Goal: Transaction & Acquisition: Purchase product/service

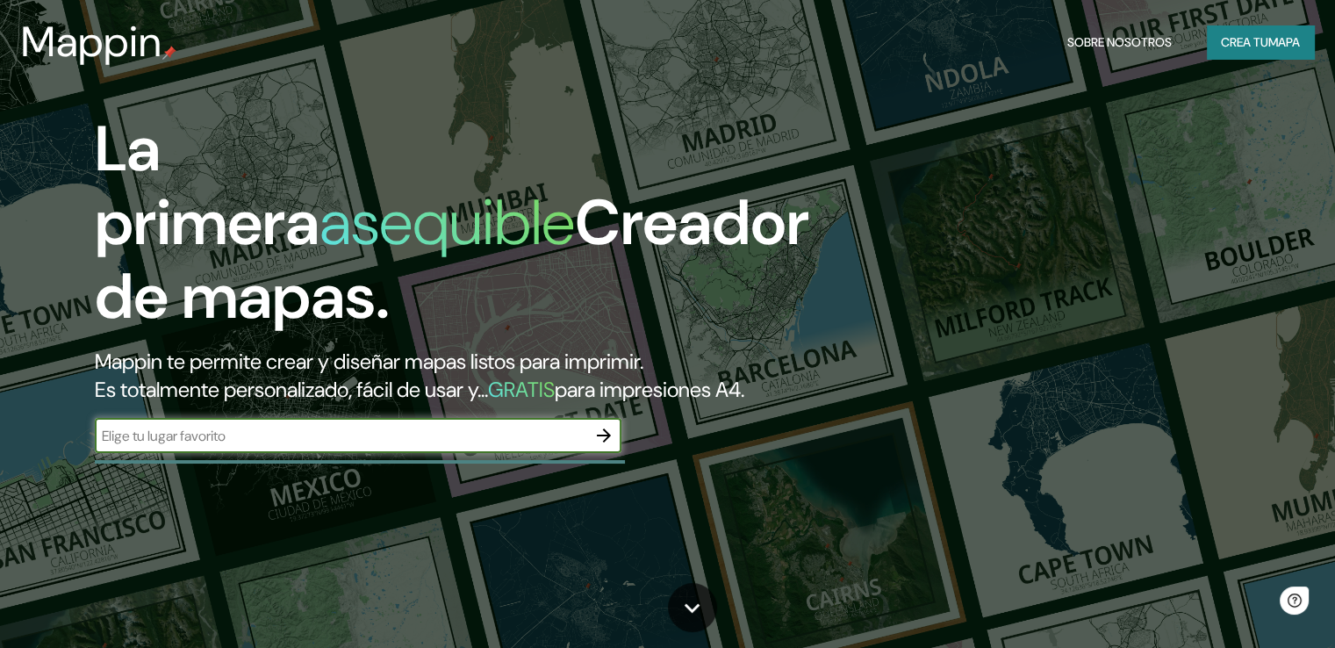
click at [246, 446] on input "text" at bounding box center [341, 436] width 492 height 20
type input "[GEOGRAPHIC_DATA]"
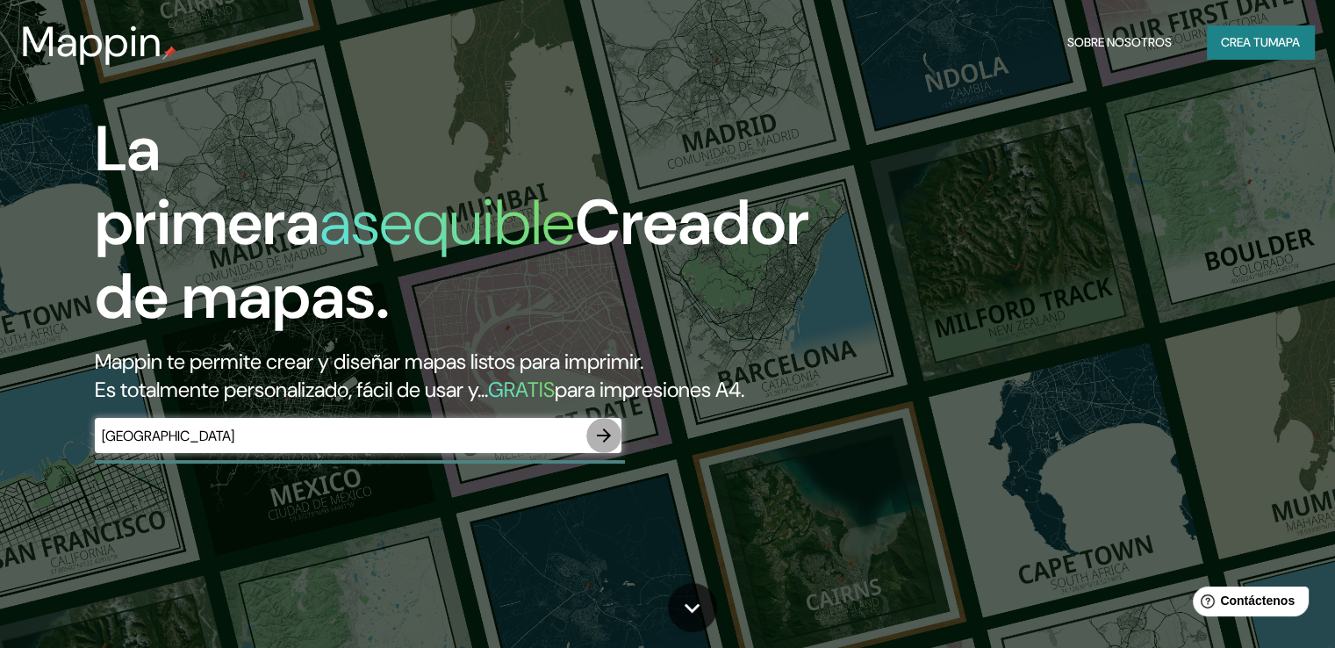
click at [604, 446] on icon "button" at bounding box center [603, 435] width 21 height 21
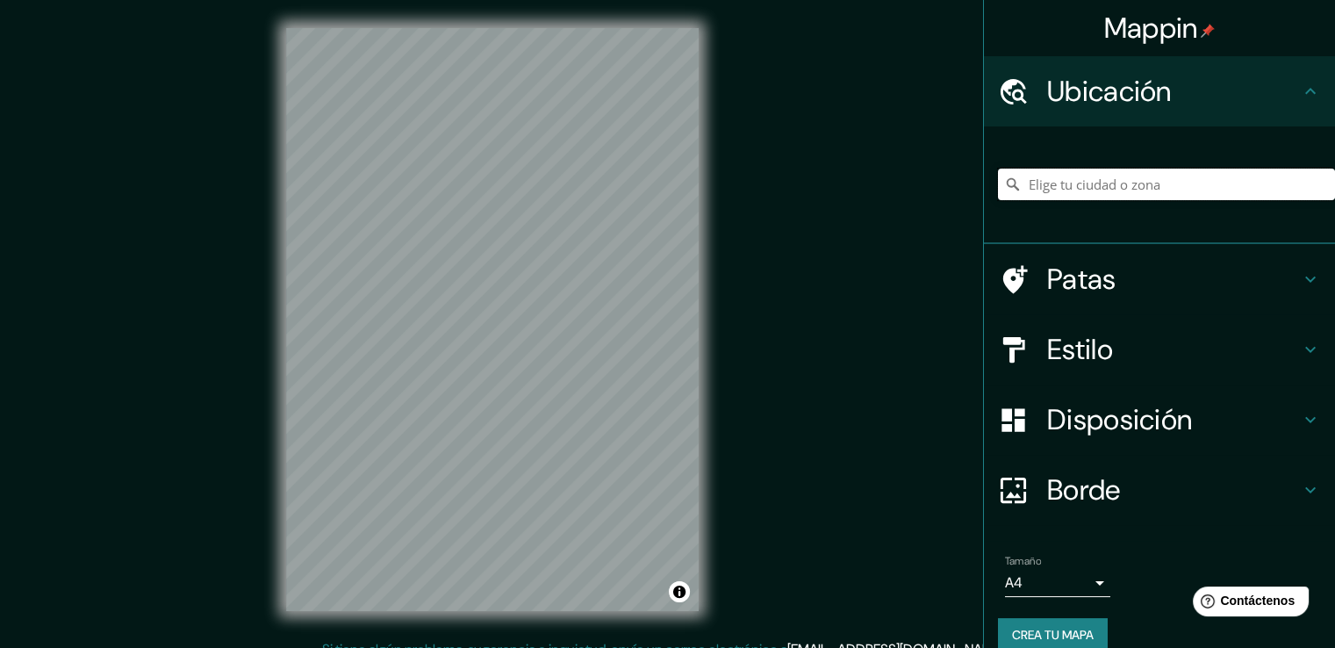
click at [1095, 190] on input "Elige tu ciudad o zona" at bounding box center [1166, 185] width 337 height 32
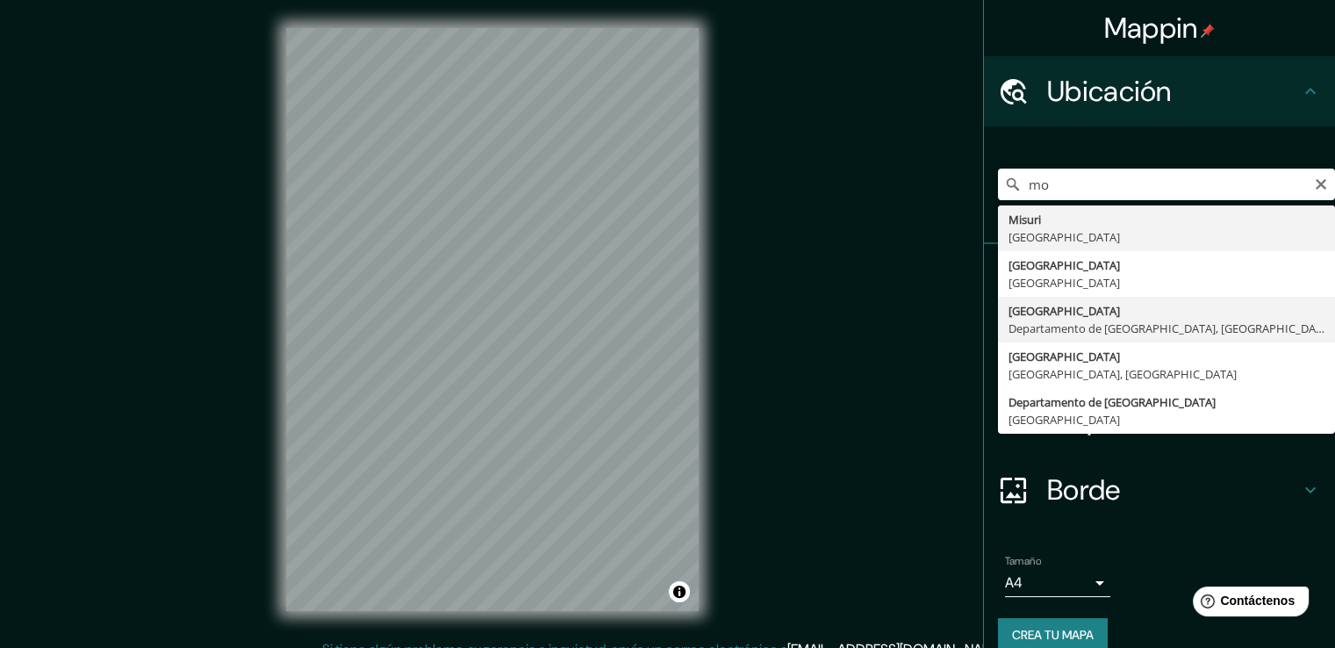
type input "[GEOGRAPHIC_DATA], [GEOGRAPHIC_DATA], [GEOGRAPHIC_DATA]"
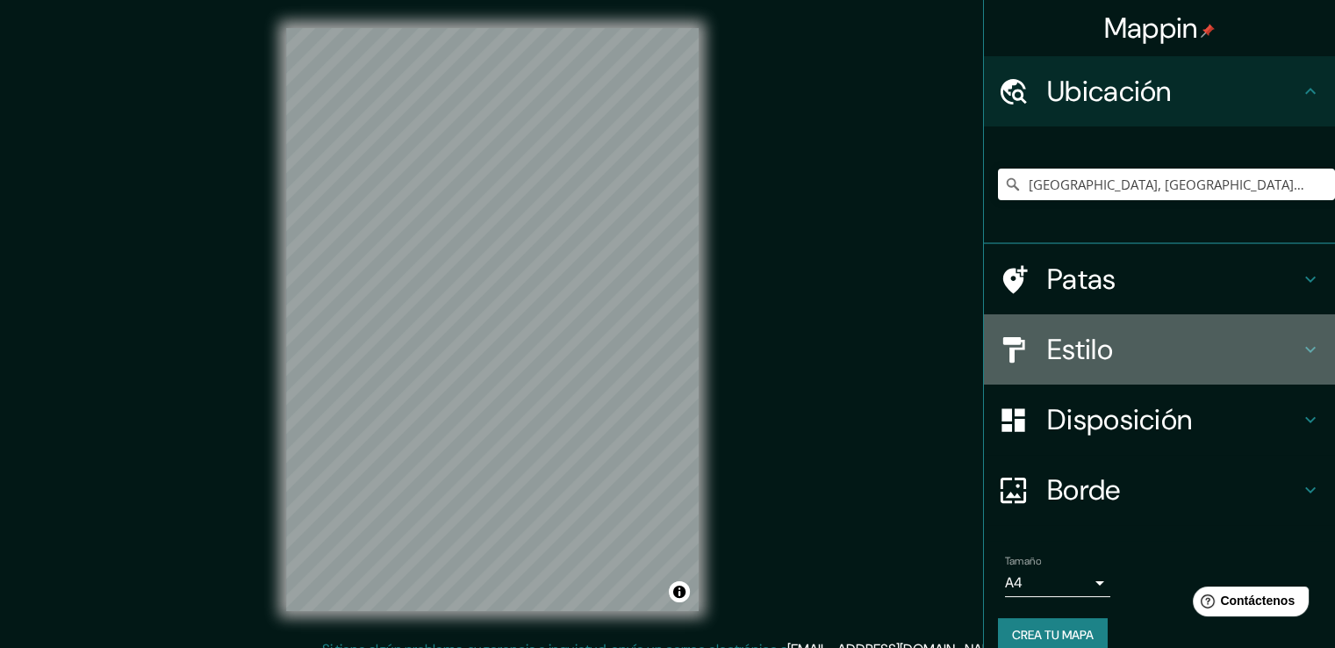
click at [1162, 352] on h4 "Estilo" at bounding box center [1173, 349] width 253 height 35
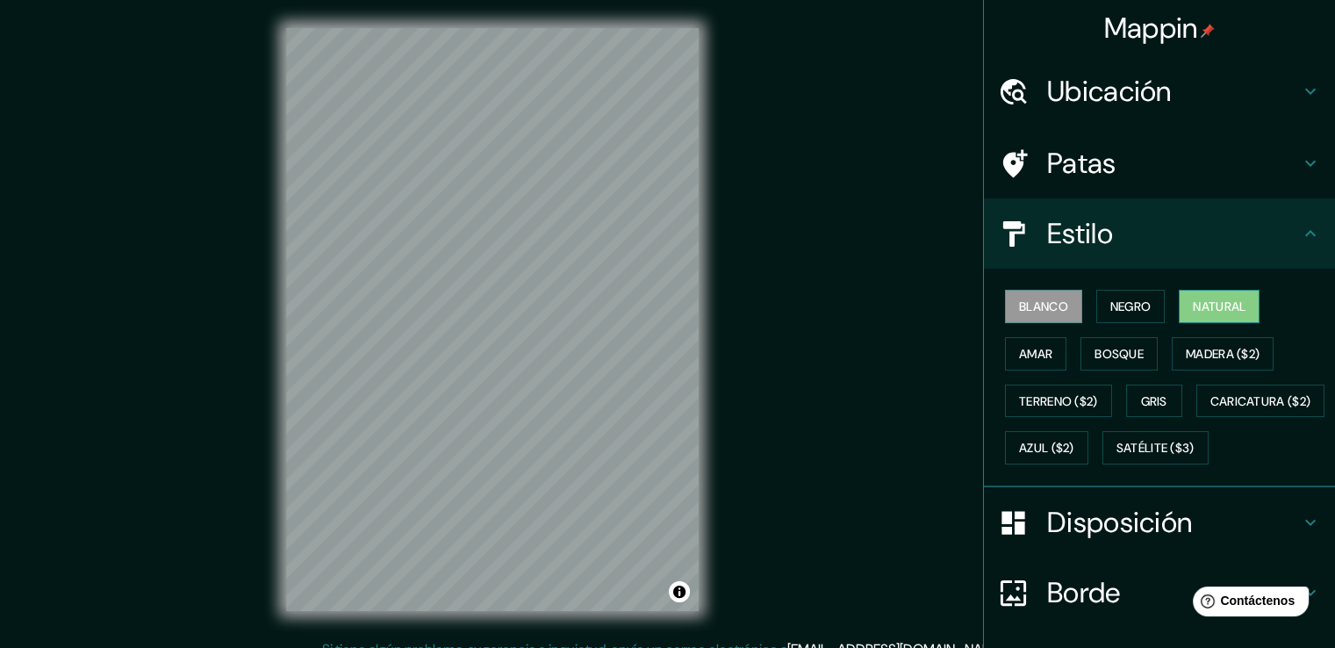
click at [1205, 301] on font "Natural" at bounding box center [1219, 306] width 53 height 16
click at [1157, 541] on font "Disposición" at bounding box center [1119, 522] width 145 height 37
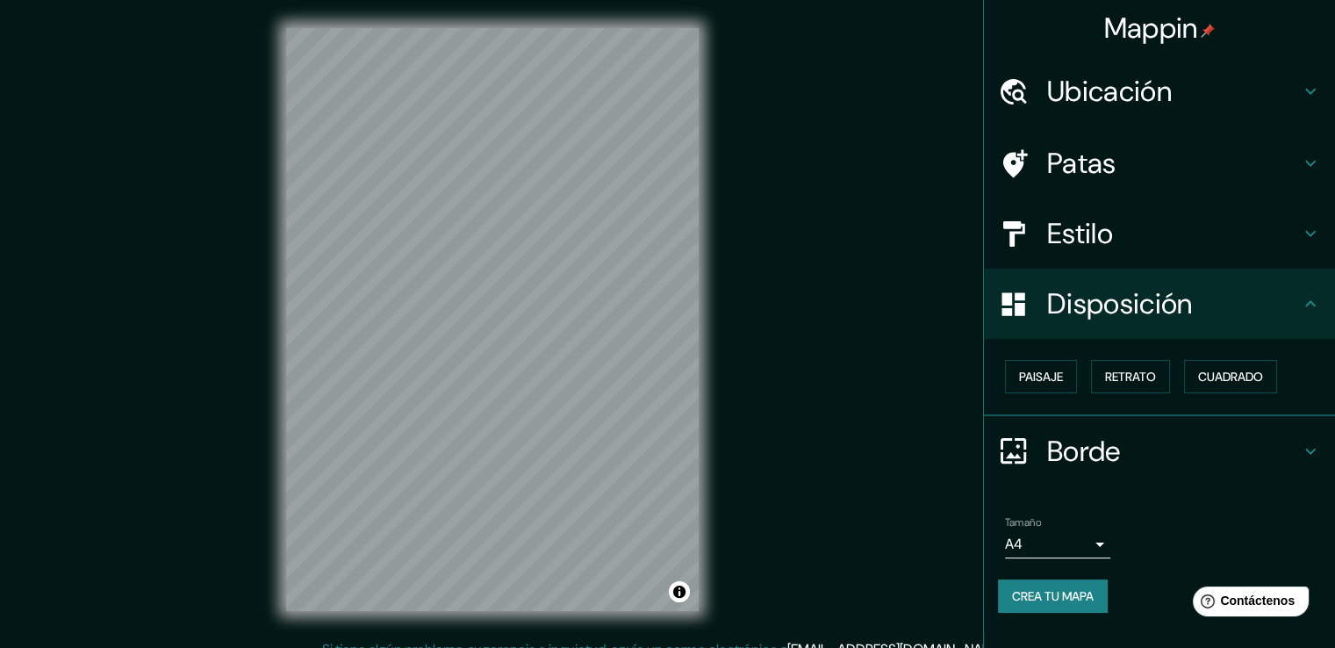
click at [1095, 536] on body "Mappin Ubicación [GEOGRAPHIC_DATA], [GEOGRAPHIC_DATA], [GEOGRAPHIC_DATA] Patas …" at bounding box center [667, 324] width 1335 height 648
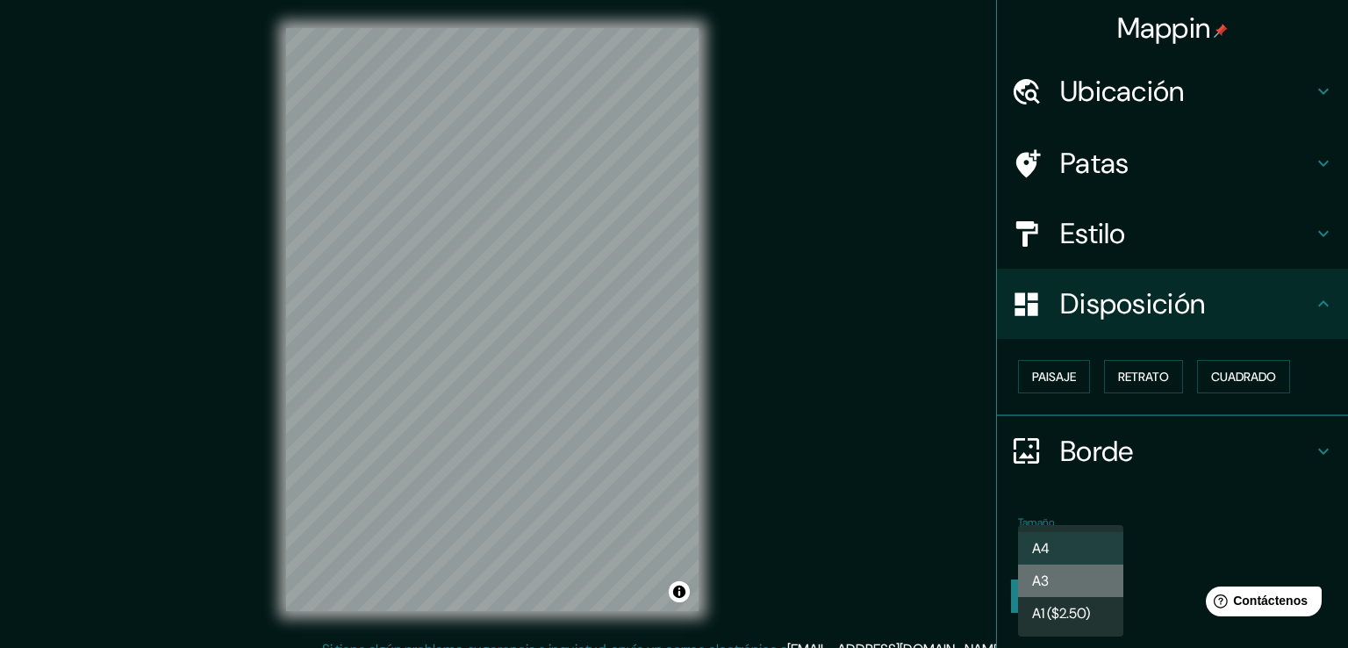
click at [1095, 585] on li "A3" at bounding box center [1070, 580] width 105 height 32
type input "a4"
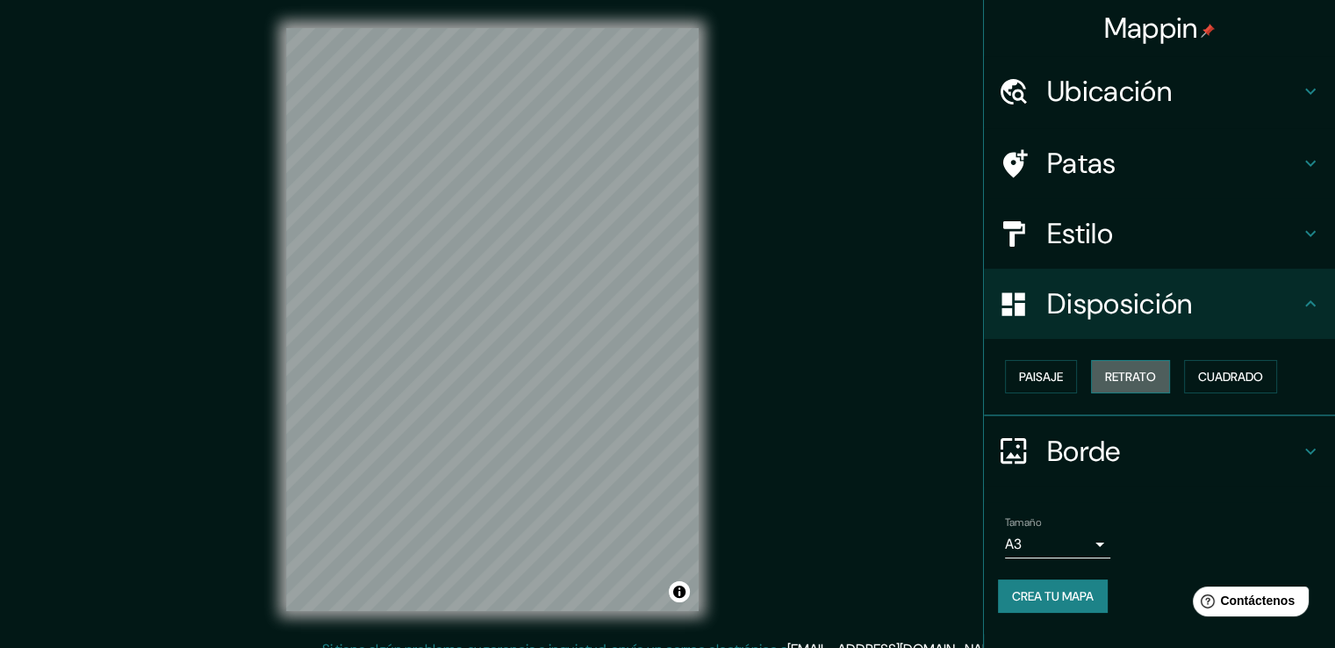
click at [1123, 374] on font "Retrato" at bounding box center [1130, 377] width 51 height 16
click at [1040, 374] on font "Paisaje" at bounding box center [1041, 377] width 44 height 16
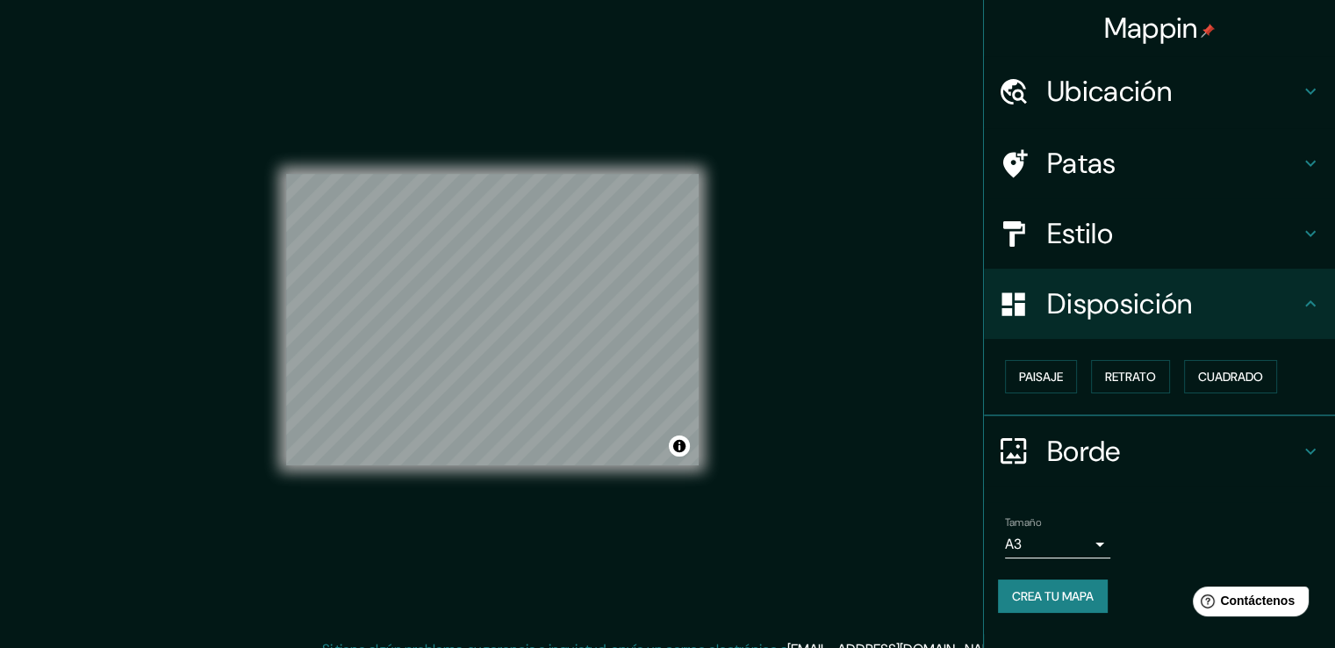
click at [1069, 594] on font "Crea tu mapa" at bounding box center [1053, 596] width 82 height 16
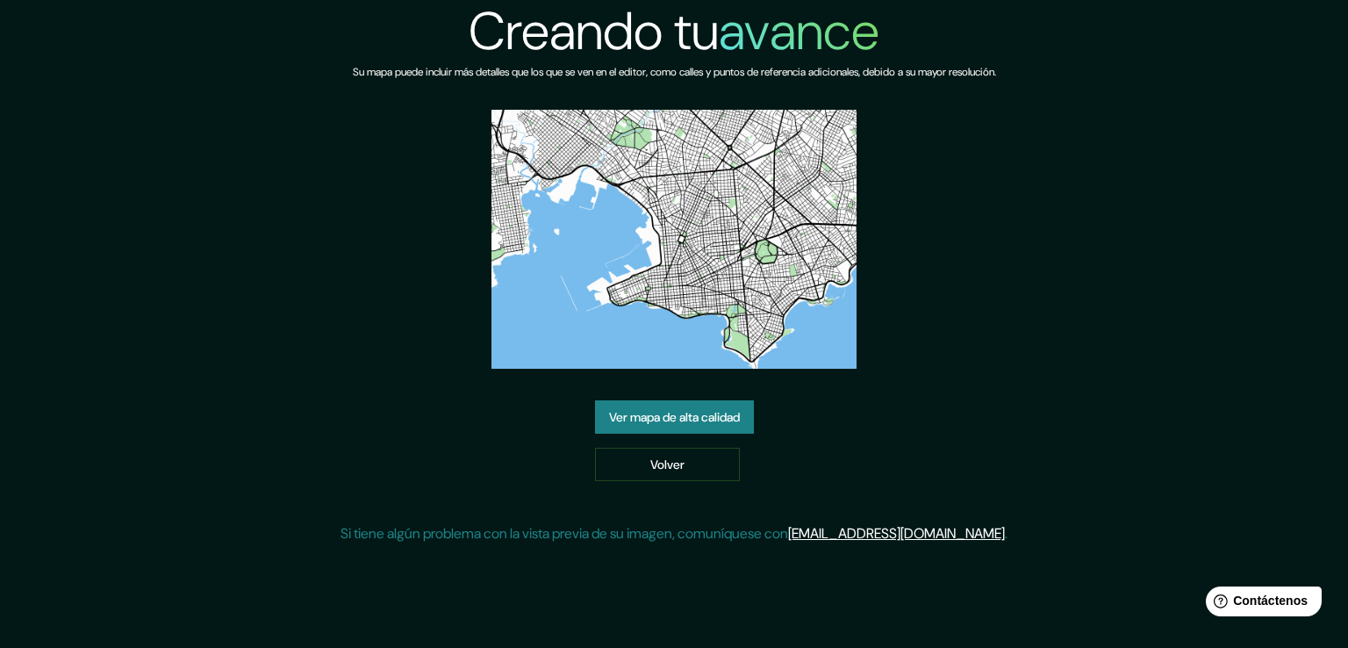
click at [692, 419] on font "Ver mapa de alta calidad" at bounding box center [674, 417] width 131 height 16
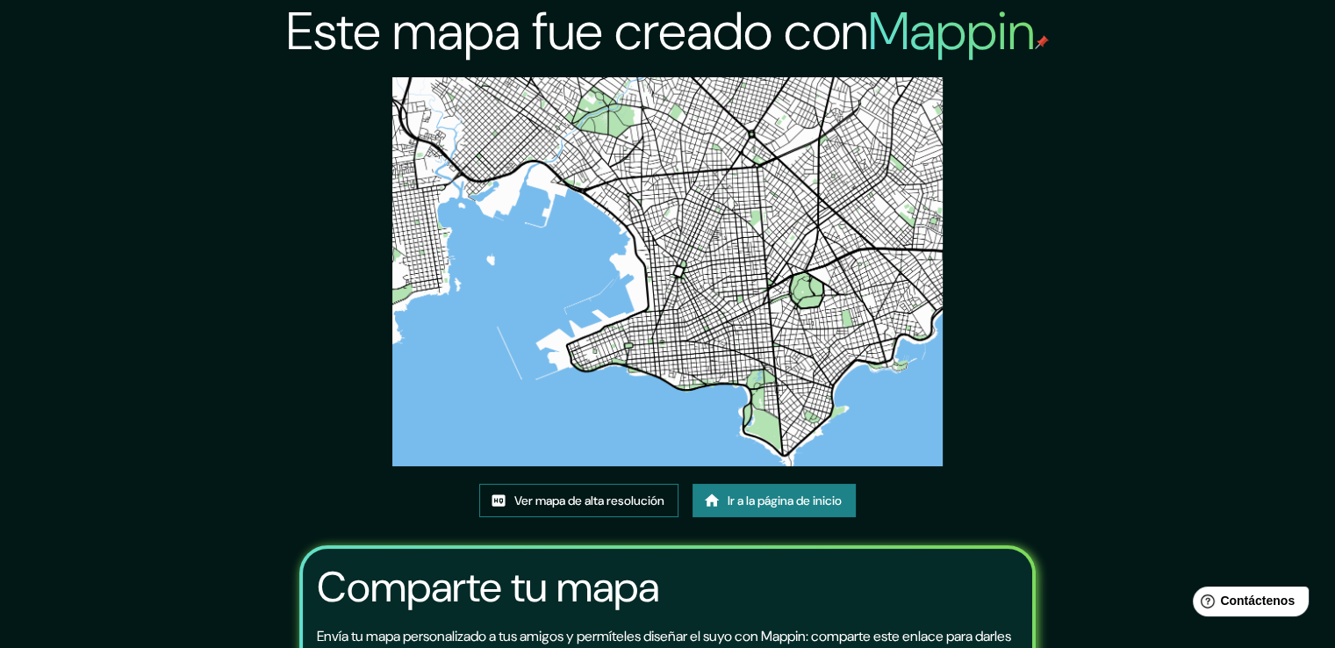
click at [556, 502] on font "Ver mapa de alta resolución" at bounding box center [589, 500] width 150 height 16
